Goal: Task Accomplishment & Management: Manage account settings

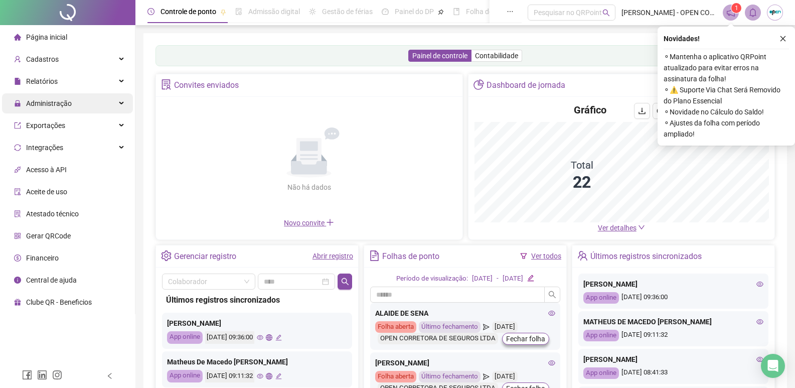
click at [51, 102] on span "Administração" at bounding box center [49, 103] width 46 height 8
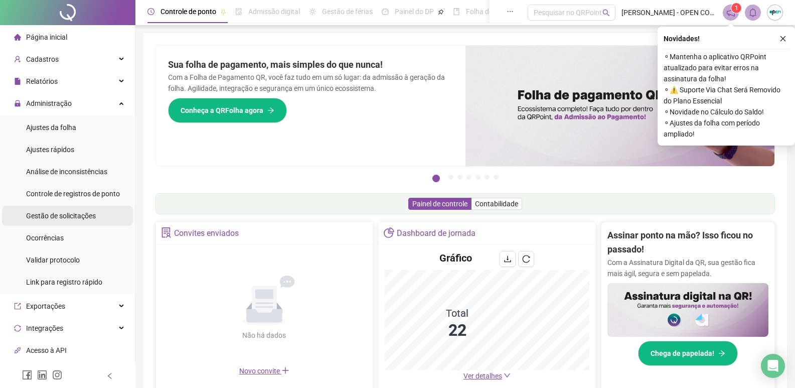
click at [78, 221] on div "Gestão de solicitações" at bounding box center [61, 216] width 70 height 20
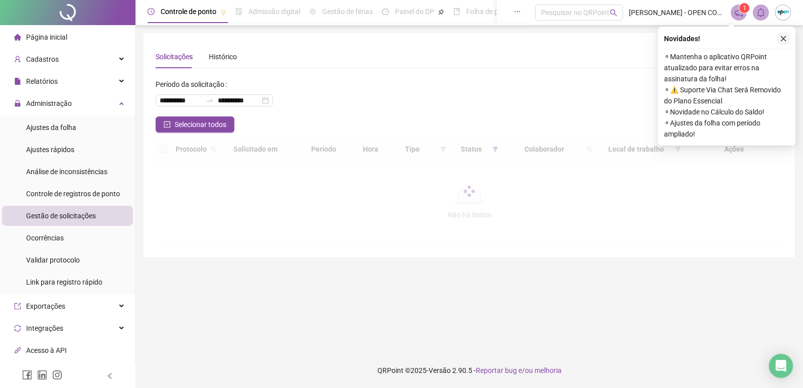
click at [784, 39] on icon "close" at bounding box center [783, 38] width 7 height 7
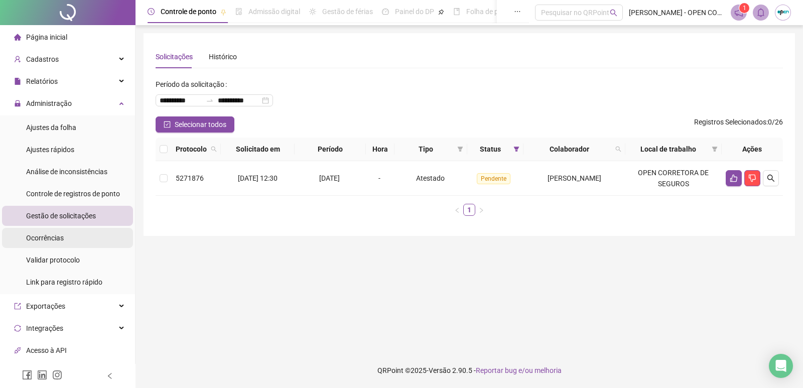
click at [62, 240] on span "Ocorrências" at bounding box center [45, 238] width 38 height 8
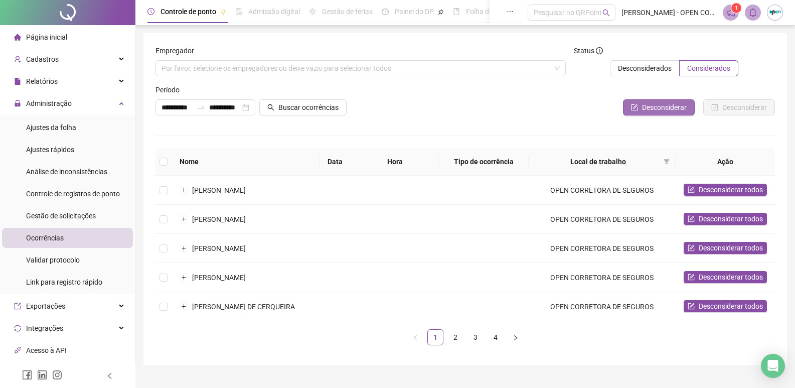
click at [693, 110] on button "Desconsiderar" at bounding box center [659, 107] width 72 height 16
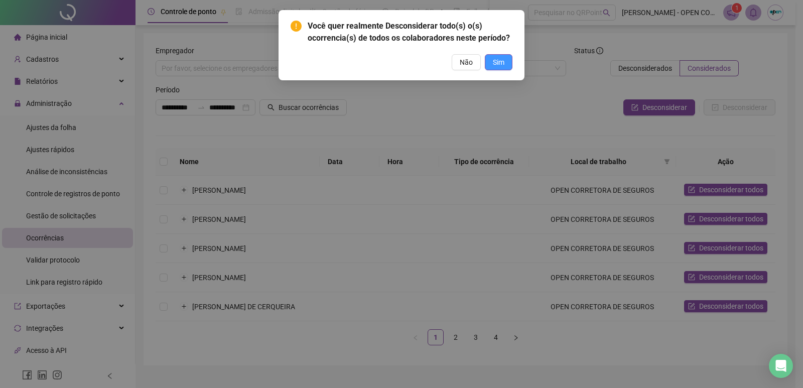
click at [503, 58] on span "Sim" at bounding box center [499, 62] width 12 height 11
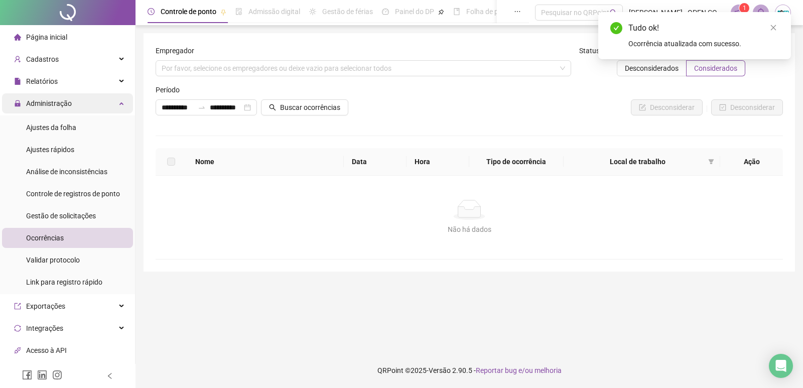
click at [54, 95] on span "Administração" at bounding box center [43, 103] width 58 height 20
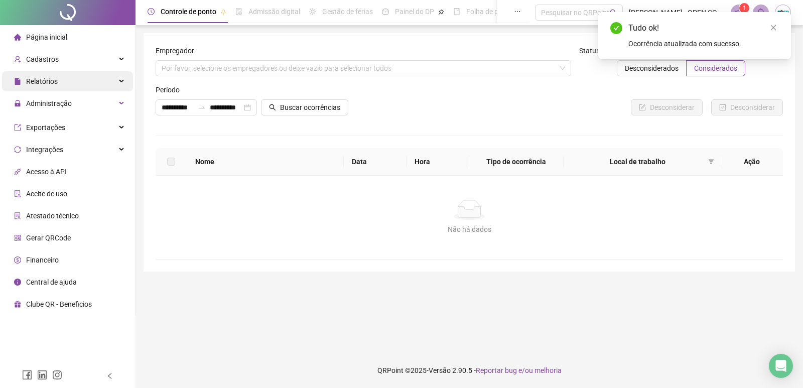
click at [53, 73] on span "Relatórios" at bounding box center [36, 81] width 44 height 20
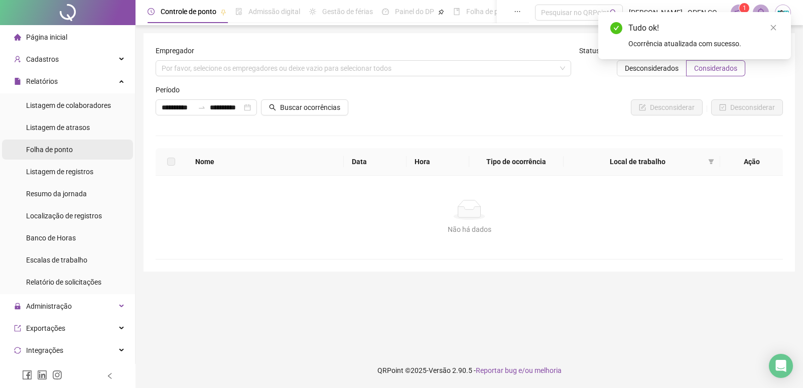
click at [56, 158] on div "Folha de ponto" at bounding box center [49, 149] width 47 height 20
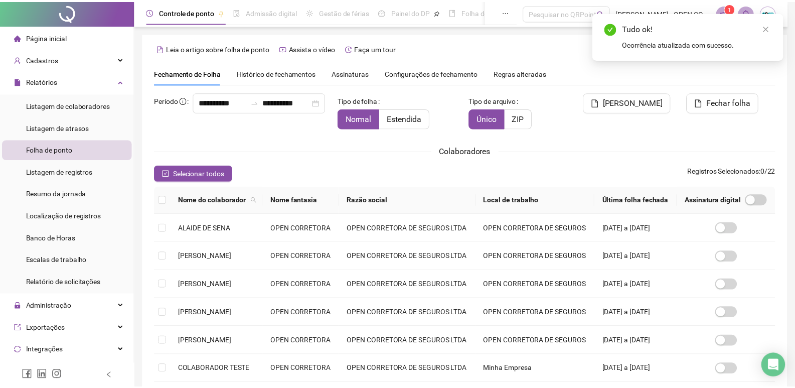
scroll to position [6, 0]
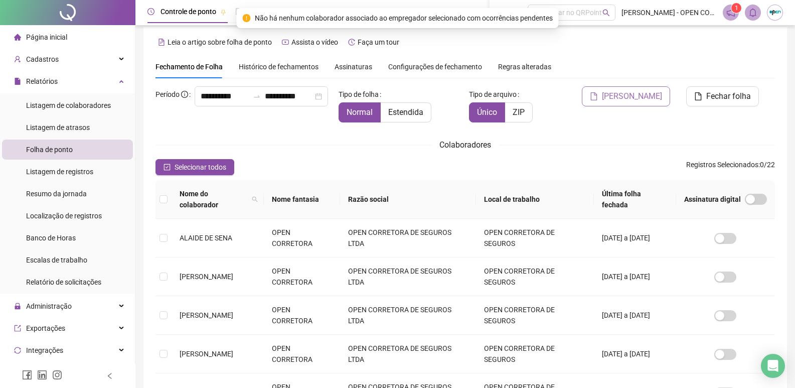
click at [640, 95] on span "[PERSON_NAME]" at bounding box center [632, 96] width 60 height 12
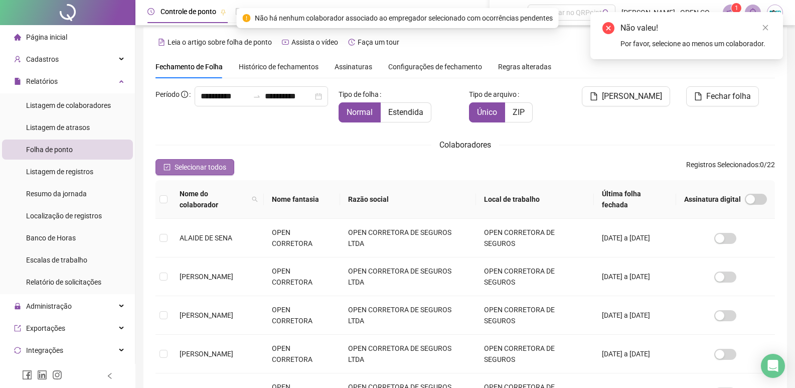
click at [213, 166] on span "Selecionar todos" at bounding box center [201, 167] width 52 height 11
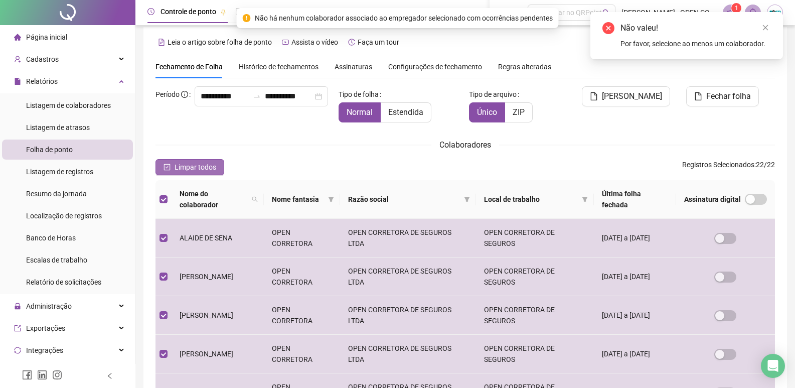
click at [196, 168] on span "Limpar todos" at bounding box center [196, 167] width 42 height 11
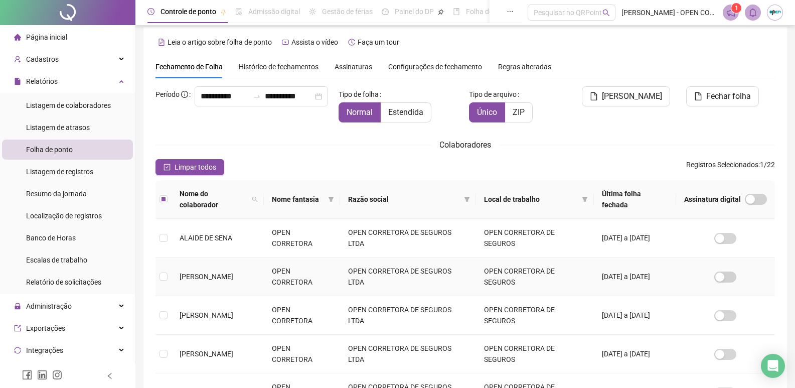
scroll to position [0, 0]
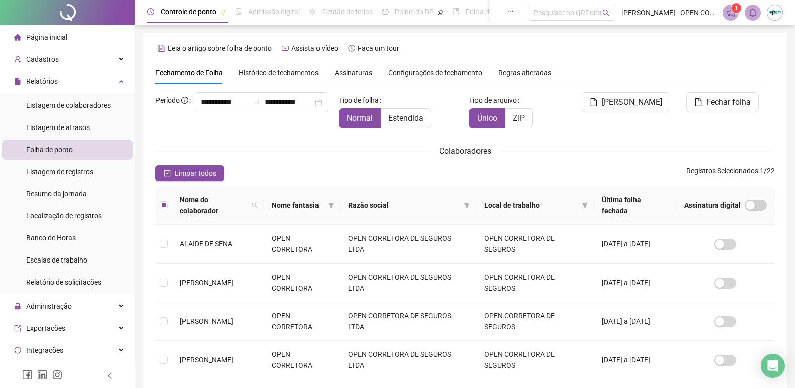
click at [600, 115] on div "[PERSON_NAME]" at bounding box center [622, 114] width 105 height 44
click at [598, 104] on icon "file" at bounding box center [594, 102] width 8 height 8
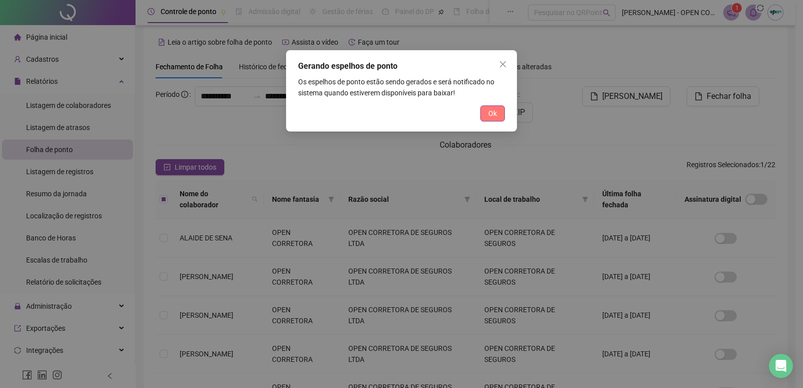
click at [494, 114] on span "Ok" at bounding box center [492, 113] width 9 height 11
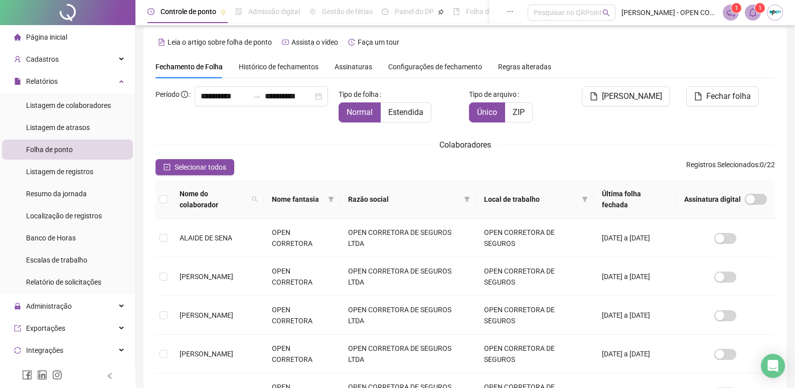
click at [750, 17] on span at bounding box center [753, 13] width 16 height 16
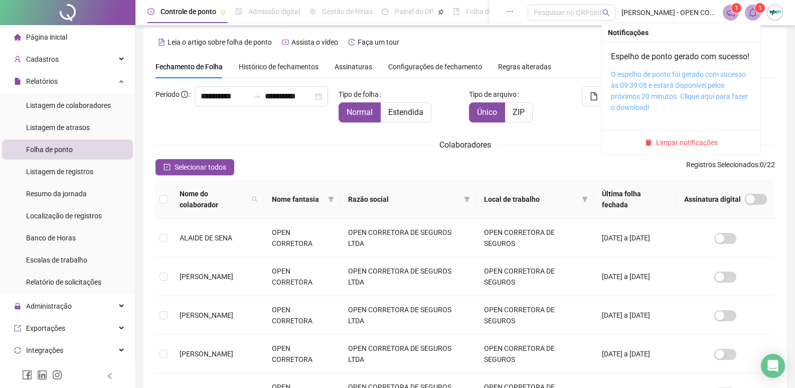
click at [651, 105] on link "O espelho de ponto foi gerado com sucesso às 09:39:08 e estará disponível pelos…" at bounding box center [679, 90] width 137 height 41
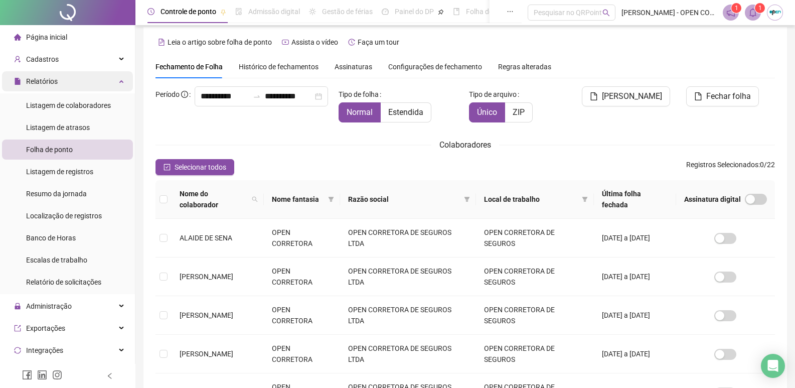
click at [76, 89] on div "Relatórios" at bounding box center [67, 81] width 131 height 20
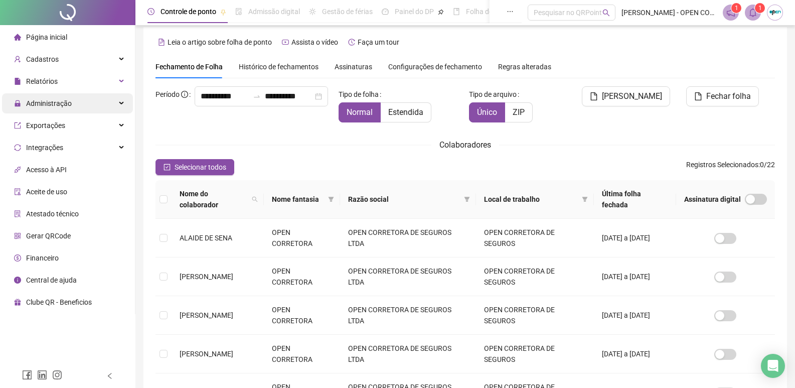
click at [78, 107] on div "Administração" at bounding box center [67, 103] width 131 height 20
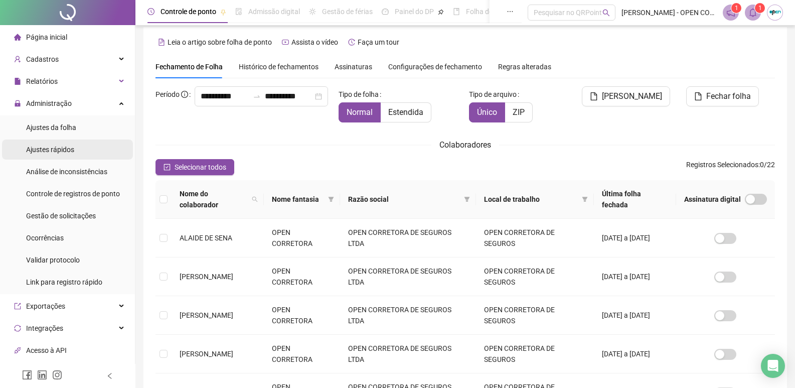
click at [85, 148] on li "Ajustes rápidos" at bounding box center [67, 149] width 131 height 20
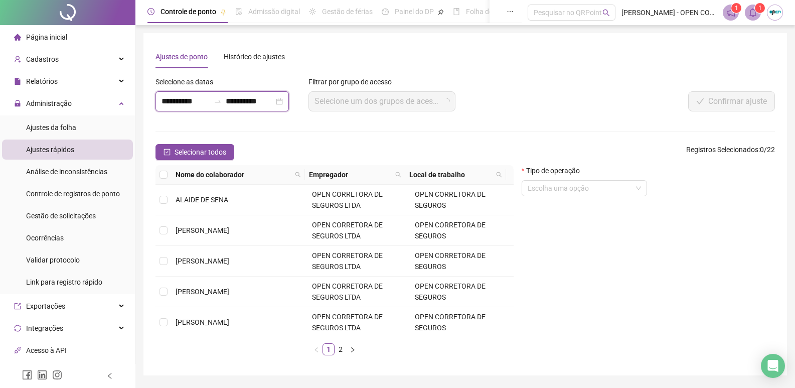
click at [266, 99] on input "**********" at bounding box center [250, 101] width 48 height 12
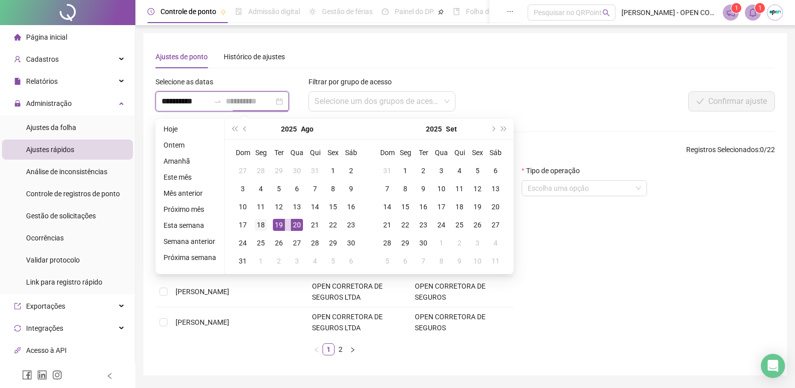
type input "**********"
click at [258, 226] on div "18" at bounding box center [261, 225] width 12 height 12
click at [273, 226] on div "19" at bounding box center [279, 225] width 12 height 12
type input "**********"
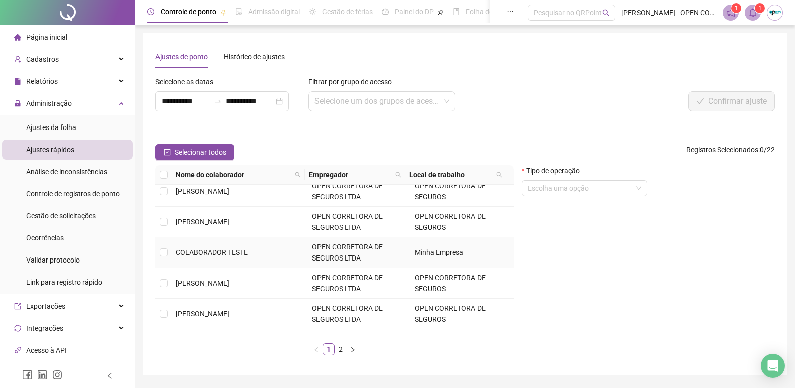
scroll to position [151, 0]
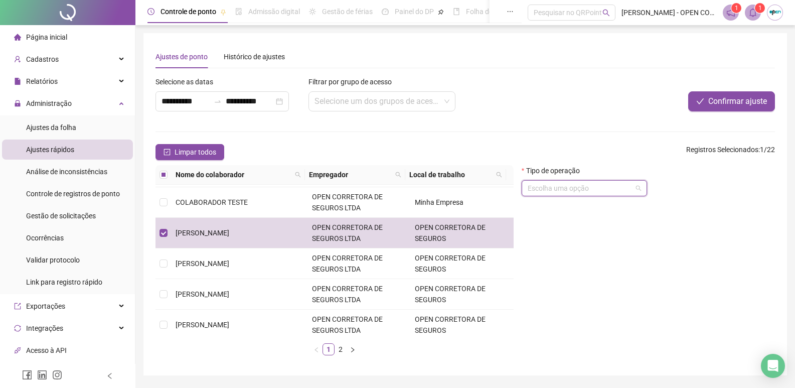
click at [558, 188] on input "search" at bounding box center [580, 188] width 104 height 15
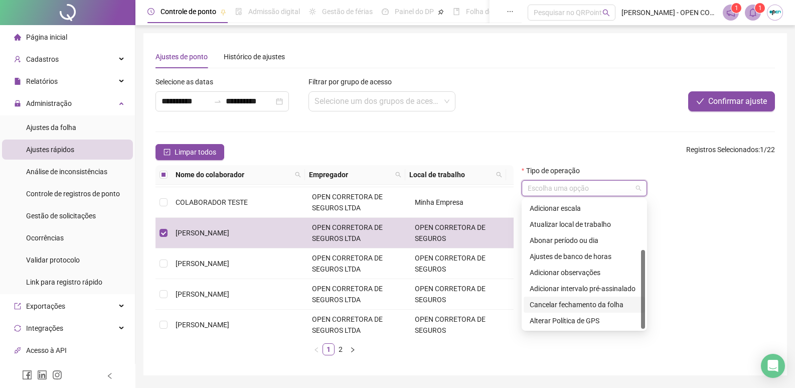
scroll to position [31, 0]
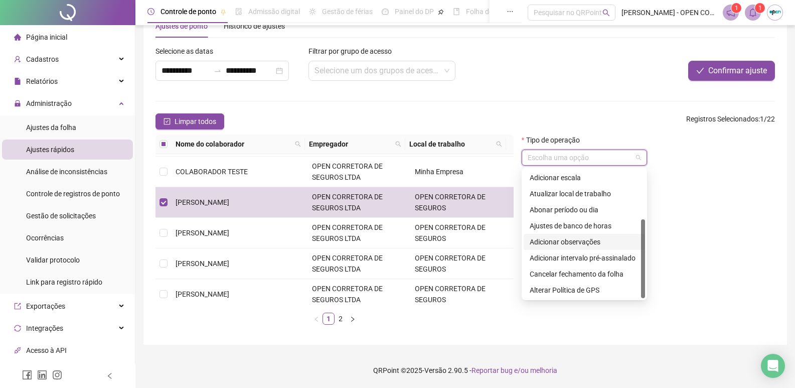
click at [592, 245] on div "Adicionar observações" at bounding box center [584, 241] width 109 height 11
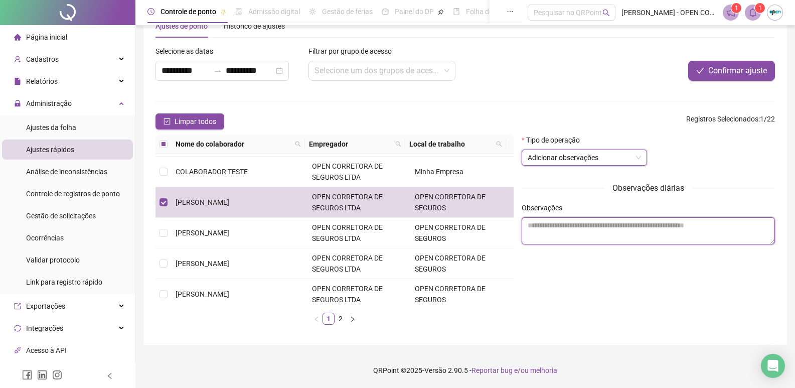
click at [593, 235] on textarea at bounding box center [648, 230] width 253 height 27
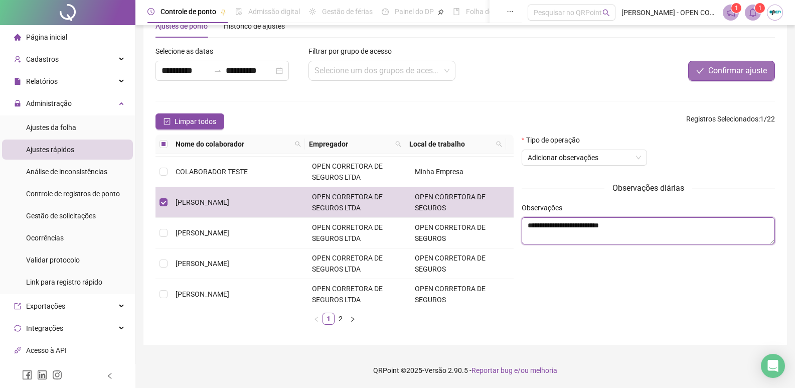
type textarea "**********"
click at [727, 71] on span "Confirmar ajuste" at bounding box center [738, 71] width 59 height 12
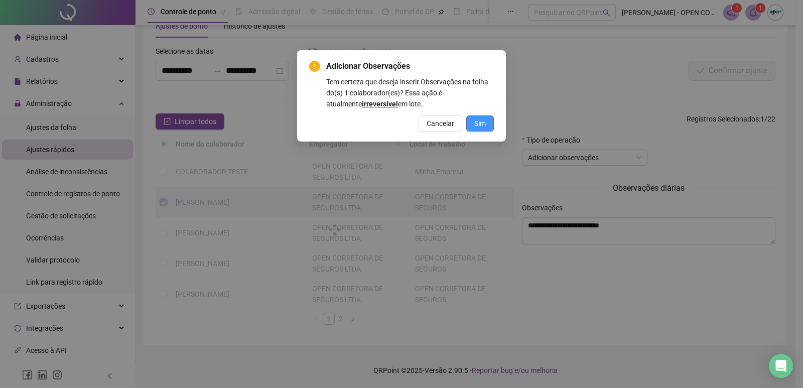
click at [487, 121] on button "Sim" at bounding box center [480, 123] width 28 height 16
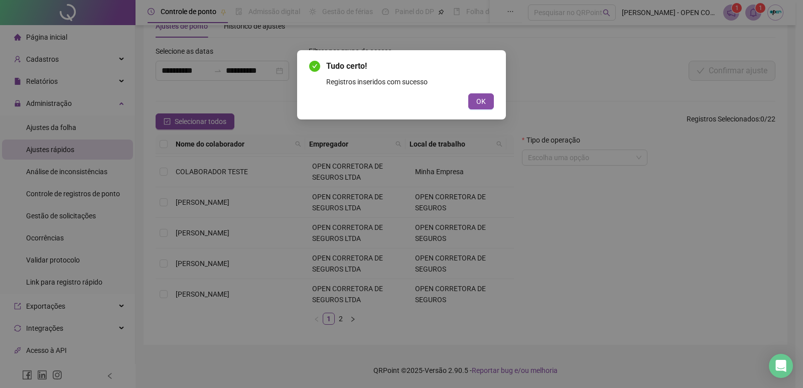
click at [486, 110] on div "Tudo certo! Registros inseridos com sucesso OK" at bounding box center [401, 84] width 209 height 69
click at [485, 104] on span "OK" at bounding box center [481, 101] width 10 height 11
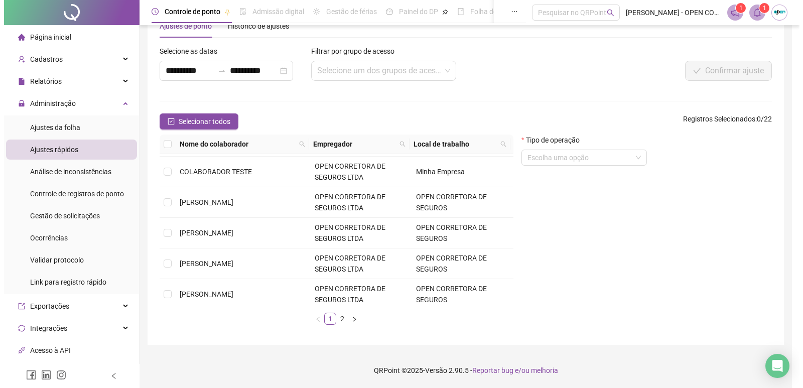
scroll to position [0, 0]
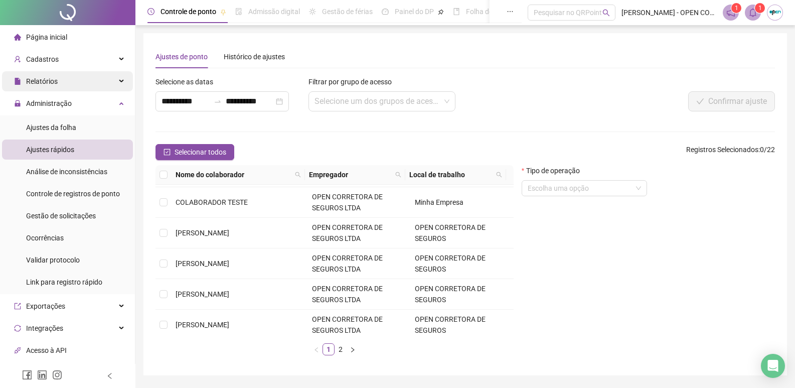
click at [52, 78] on span "Relatórios" at bounding box center [42, 81] width 32 height 8
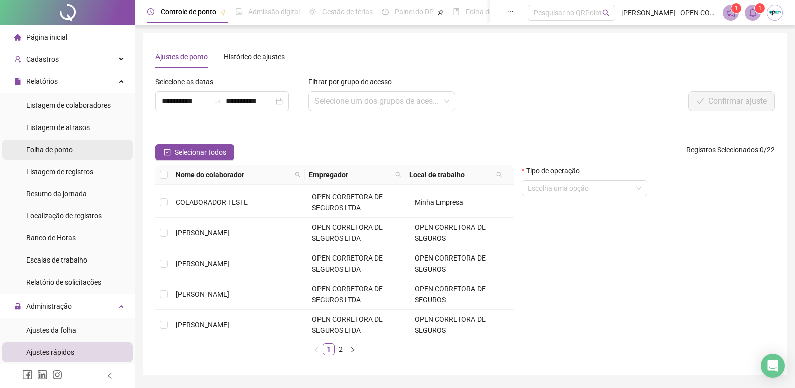
click at [84, 146] on li "Folha de ponto" at bounding box center [67, 149] width 131 height 20
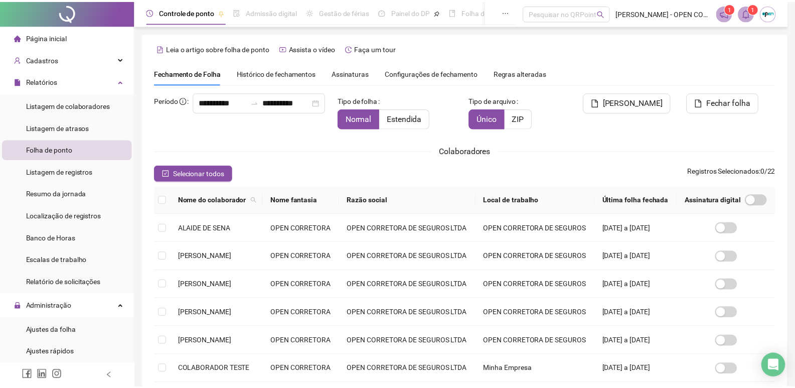
scroll to position [6, 0]
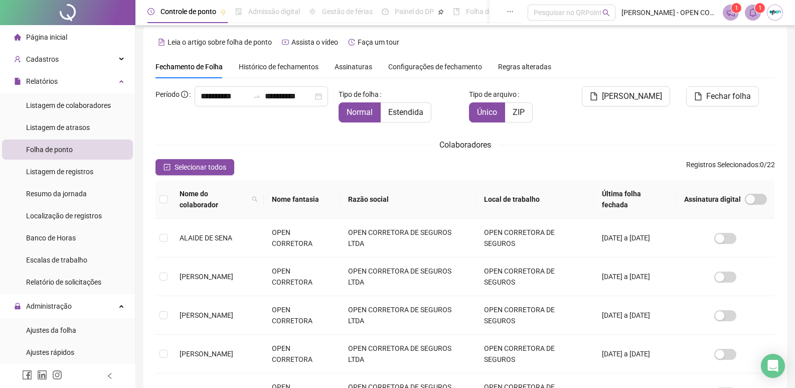
click at [265, 100] on div "**********" at bounding box center [243, 96] width 175 height 20
click at [267, 102] on input "**********" at bounding box center [289, 96] width 48 height 12
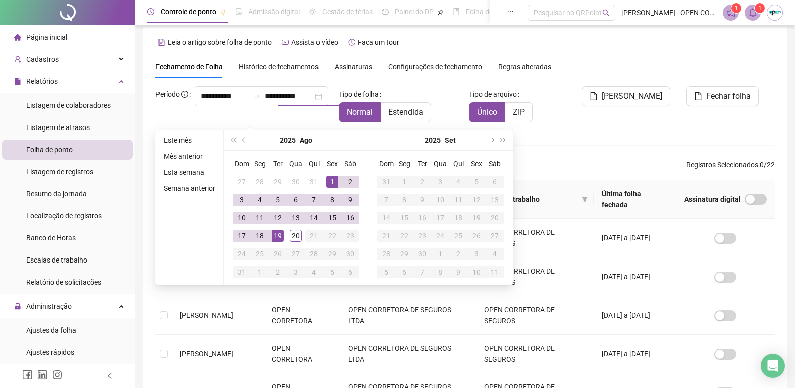
click at [624, 130] on div "[PERSON_NAME]" at bounding box center [622, 108] width 105 height 44
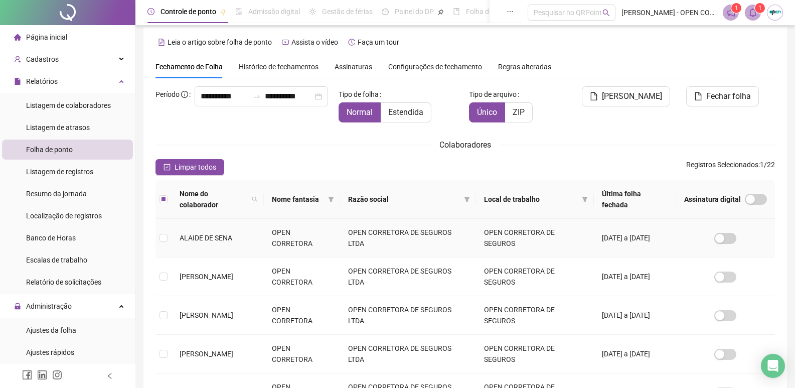
scroll to position [0, 0]
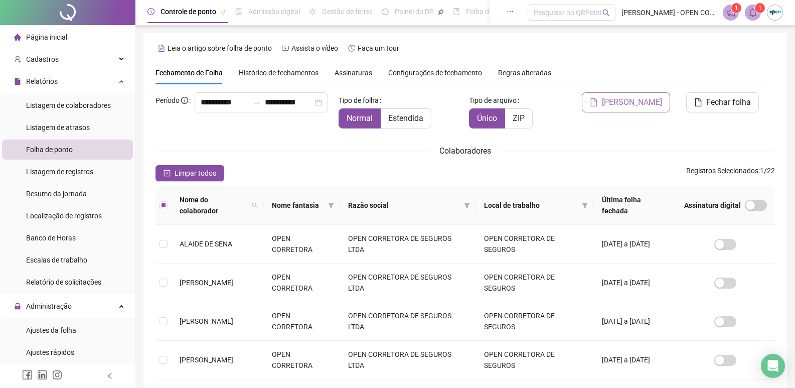
click at [651, 103] on span "[PERSON_NAME]" at bounding box center [632, 102] width 60 height 12
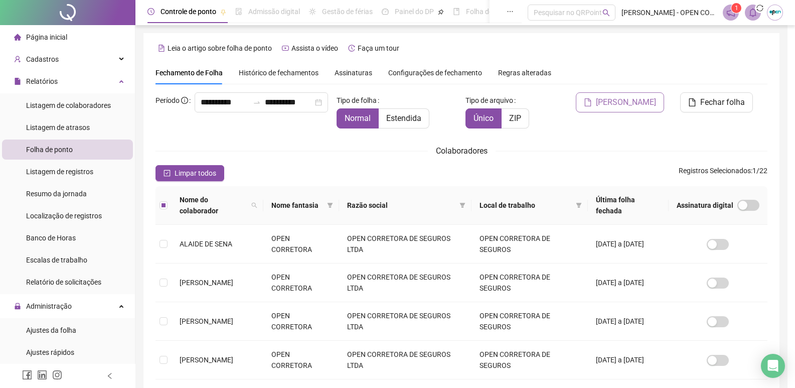
scroll to position [6, 0]
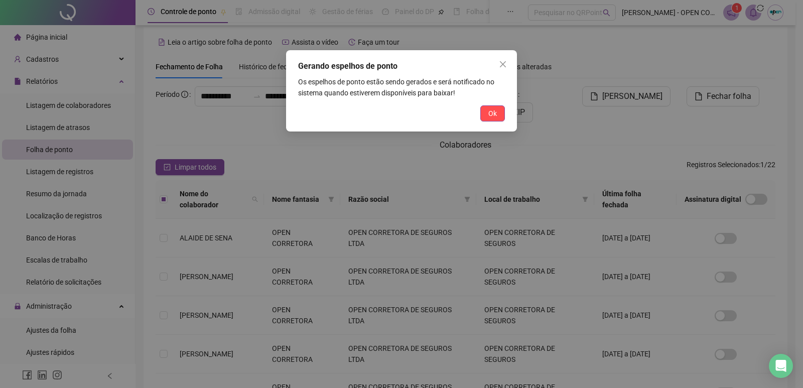
click at [501, 109] on button "Ok" at bounding box center [492, 113] width 25 height 16
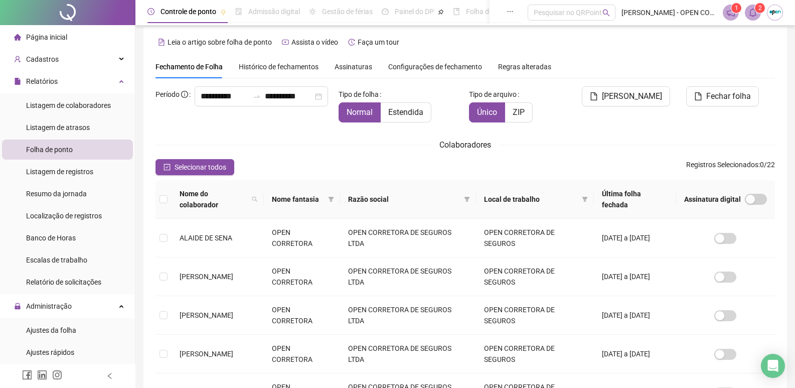
click at [748, 13] on span at bounding box center [753, 13] width 16 height 16
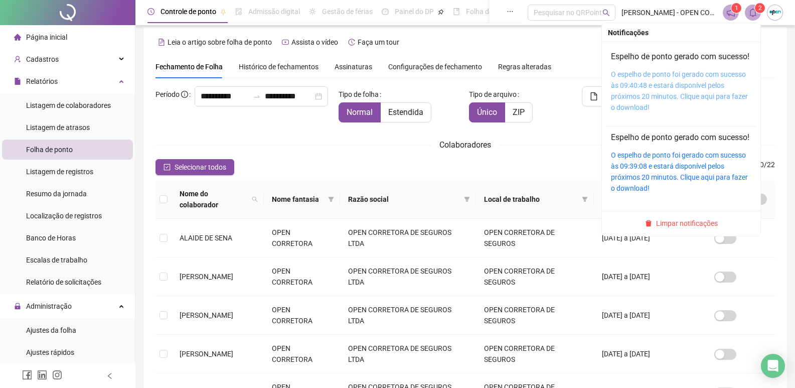
click at [667, 98] on link "O espelho de ponto foi gerado com sucesso às 09:40:48 e estará disponível pelos…" at bounding box center [679, 90] width 137 height 41
